Goal: Find specific page/section: Find specific page/section

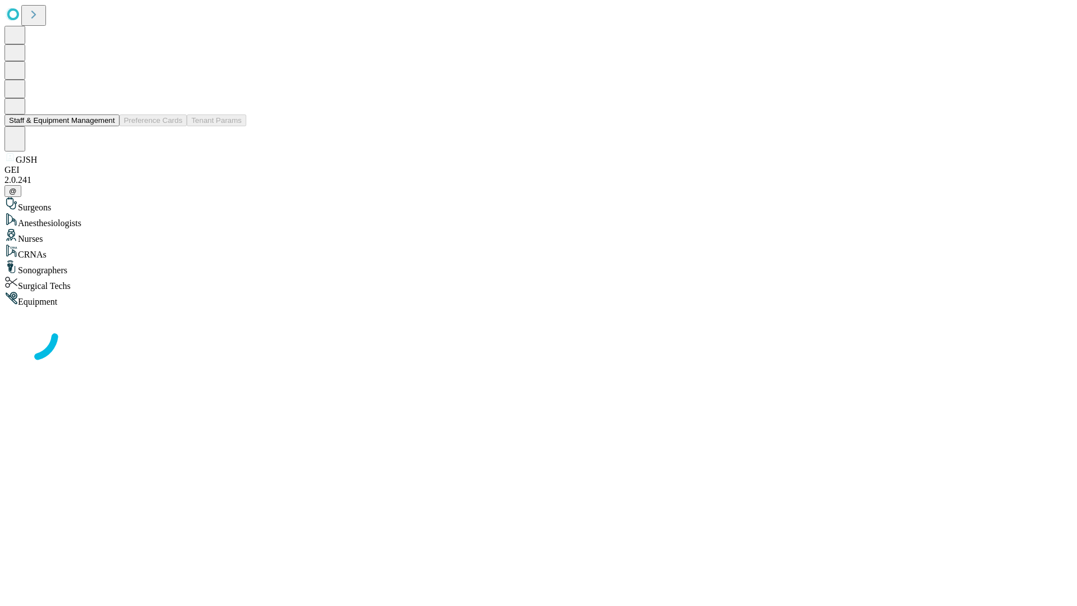
click at [107, 126] on button "Staff & Equipment Management" at bounding box center [61, 120] width 115 height 12
